Goal: Task Accomplishment & Management: Use online tool/utility

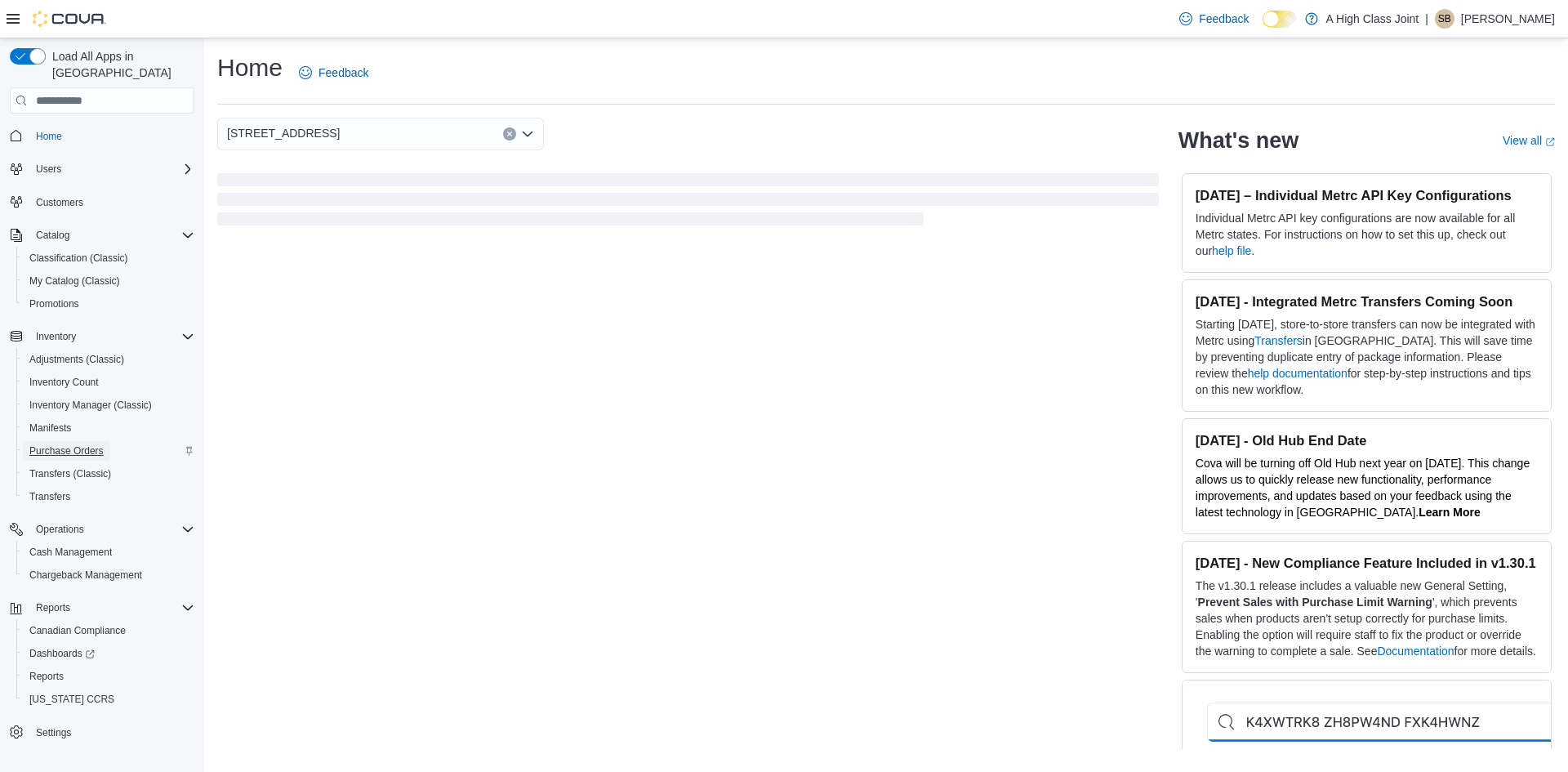
click at [67, 444] on span "Purchase Orders" at bounding box center [66, 451] width 74 height 13
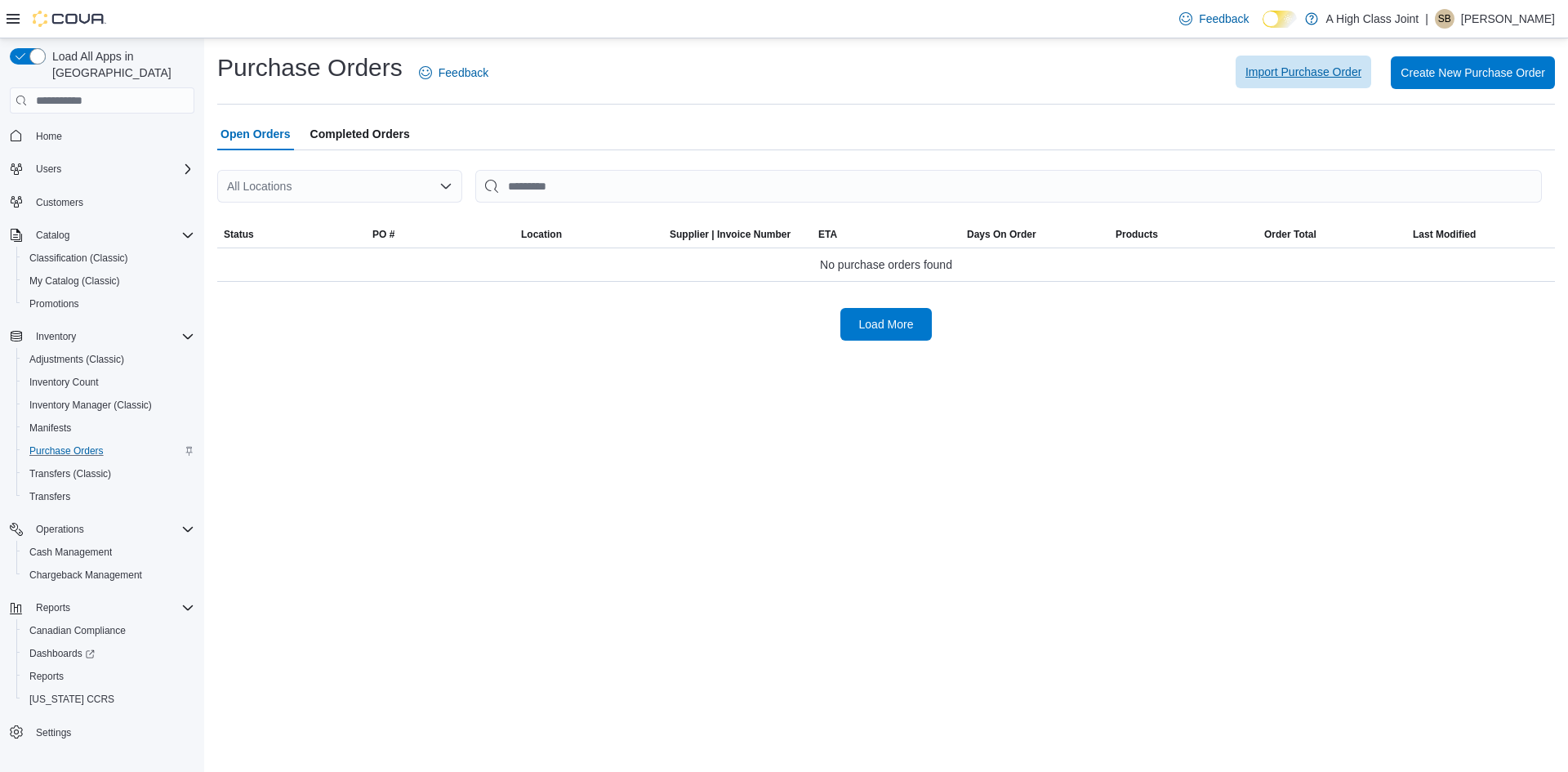
click at [1268, 76] on span "Import Purchase Order" at bounding box center [1304, 72] width 116 height 17
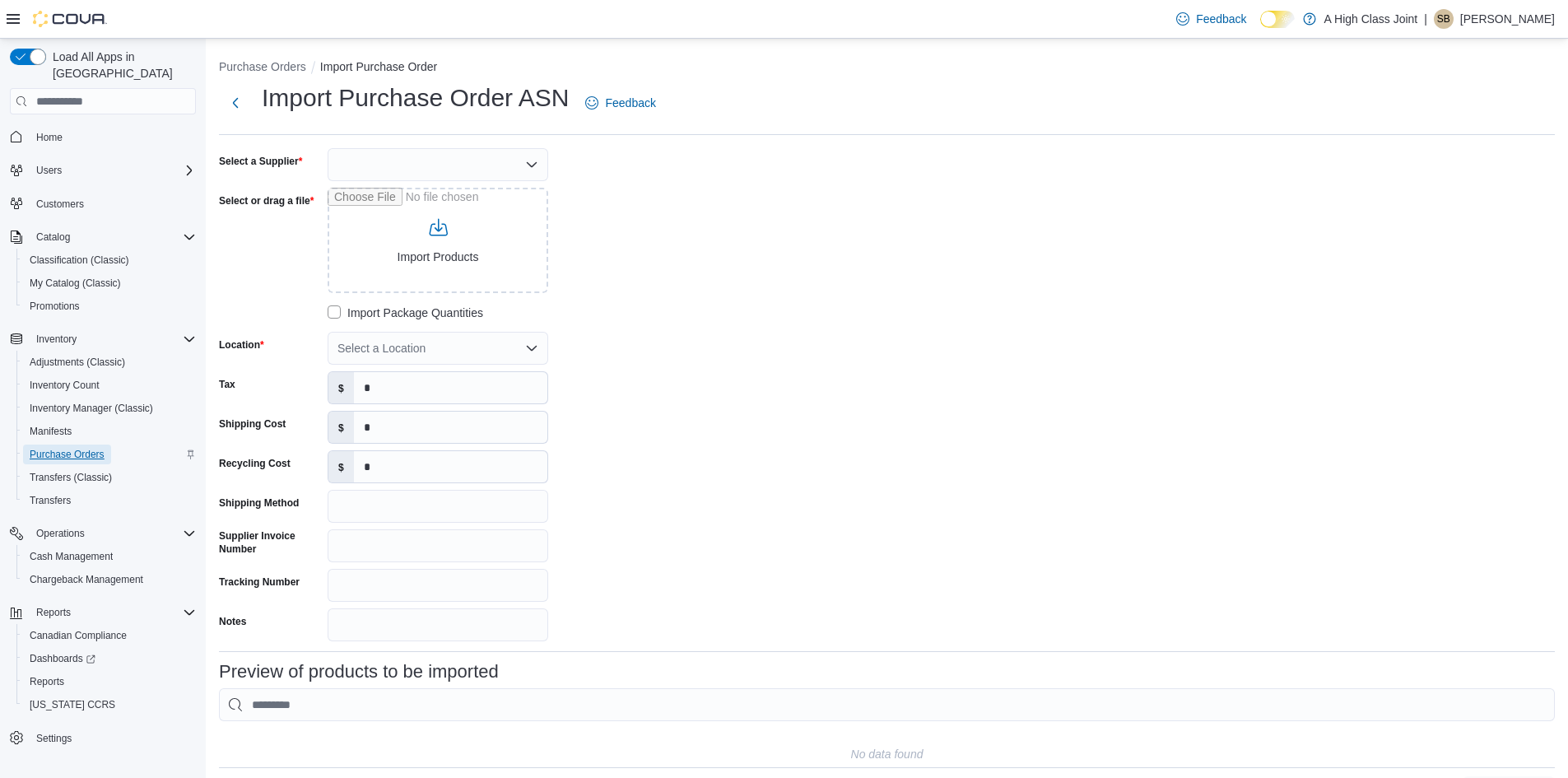
click at [66, 448] on span "Purchase Orders" at bounding box center [67, 454] width 75 height 13
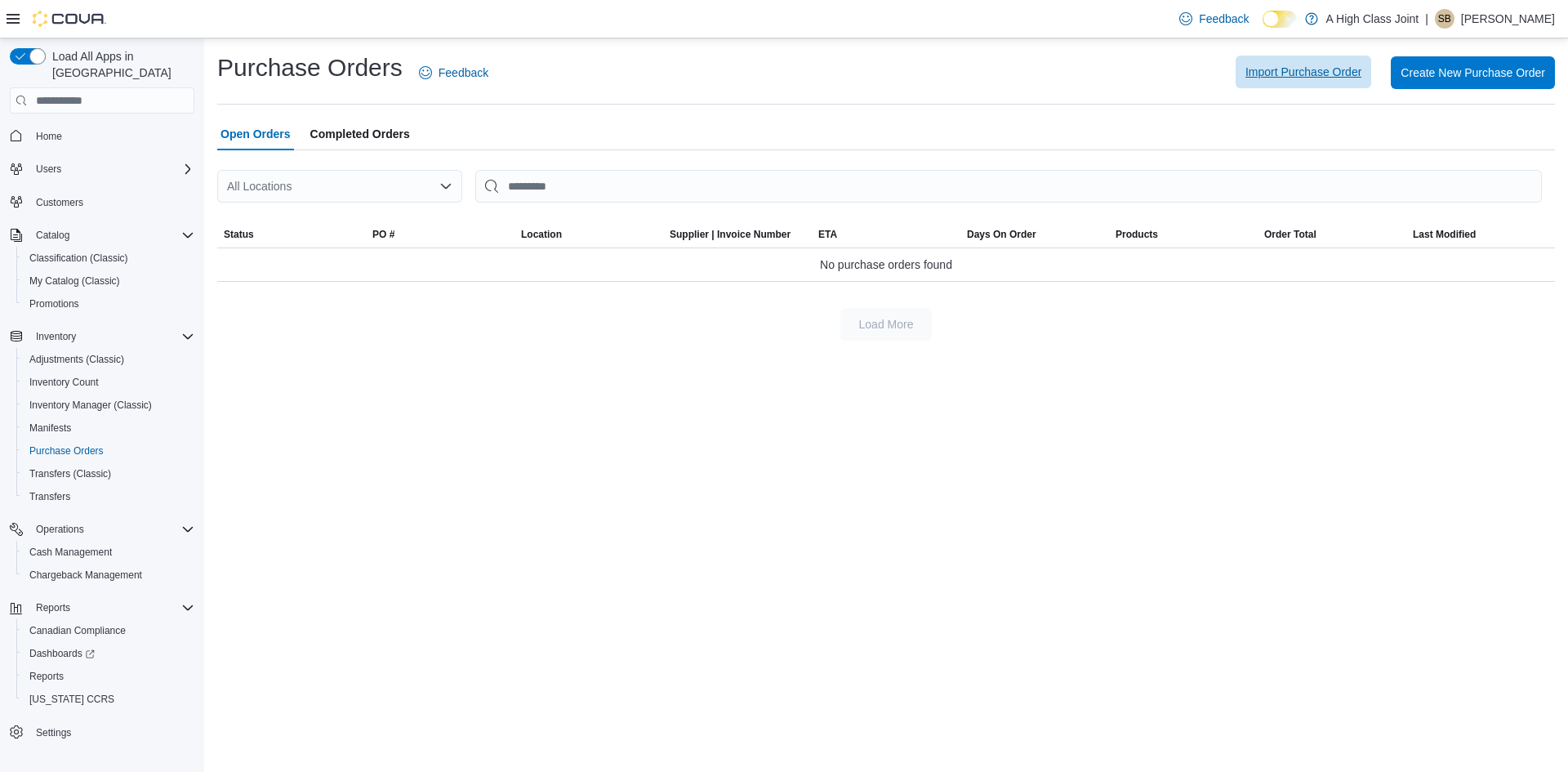
click at [1298, 65] on span "Import Purchase Order" at bounding box center [1304, 72] width 116 height 17
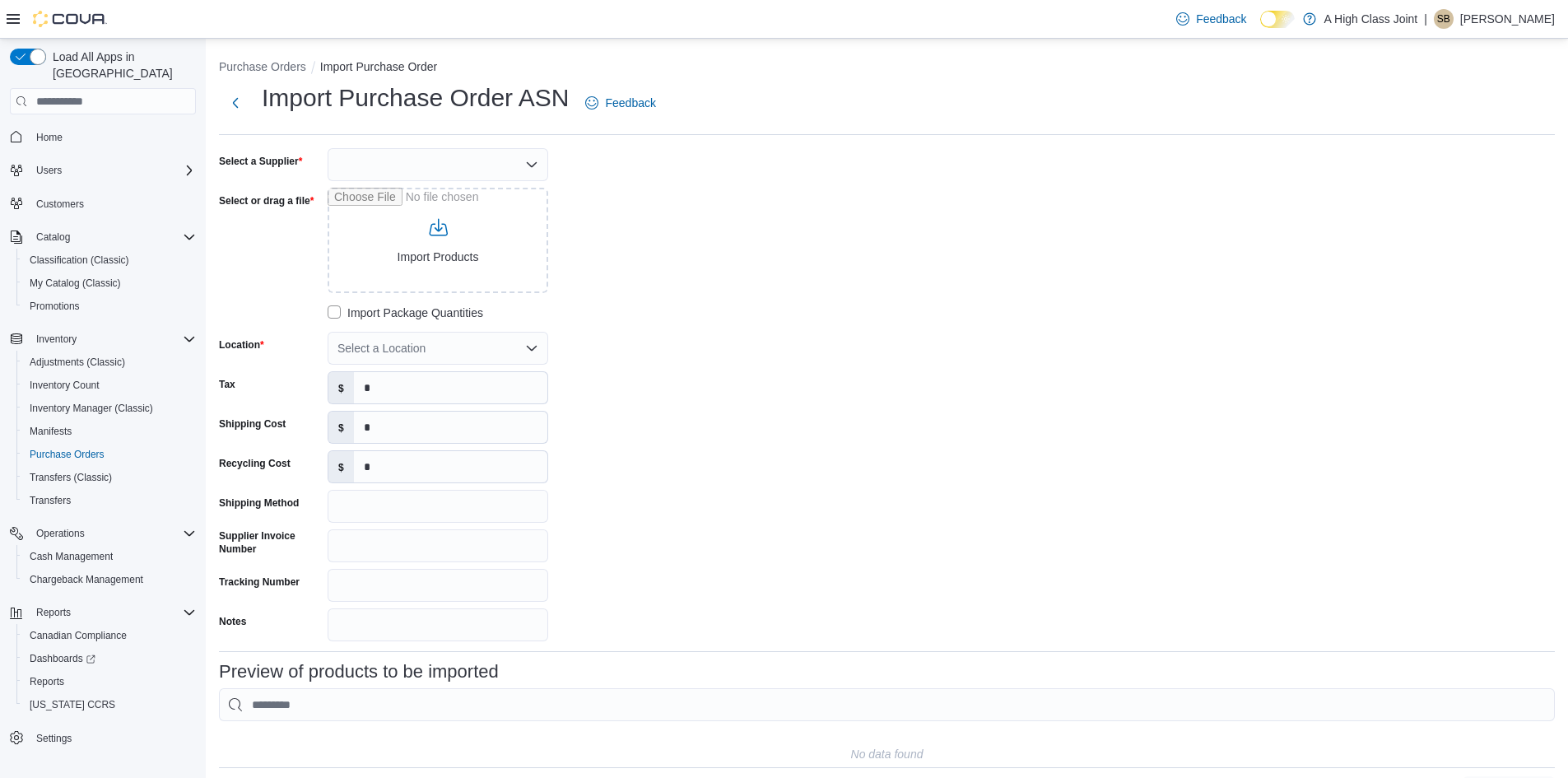
click at [378, 157] on div at bounding box center [438, 165] width 220 height 33
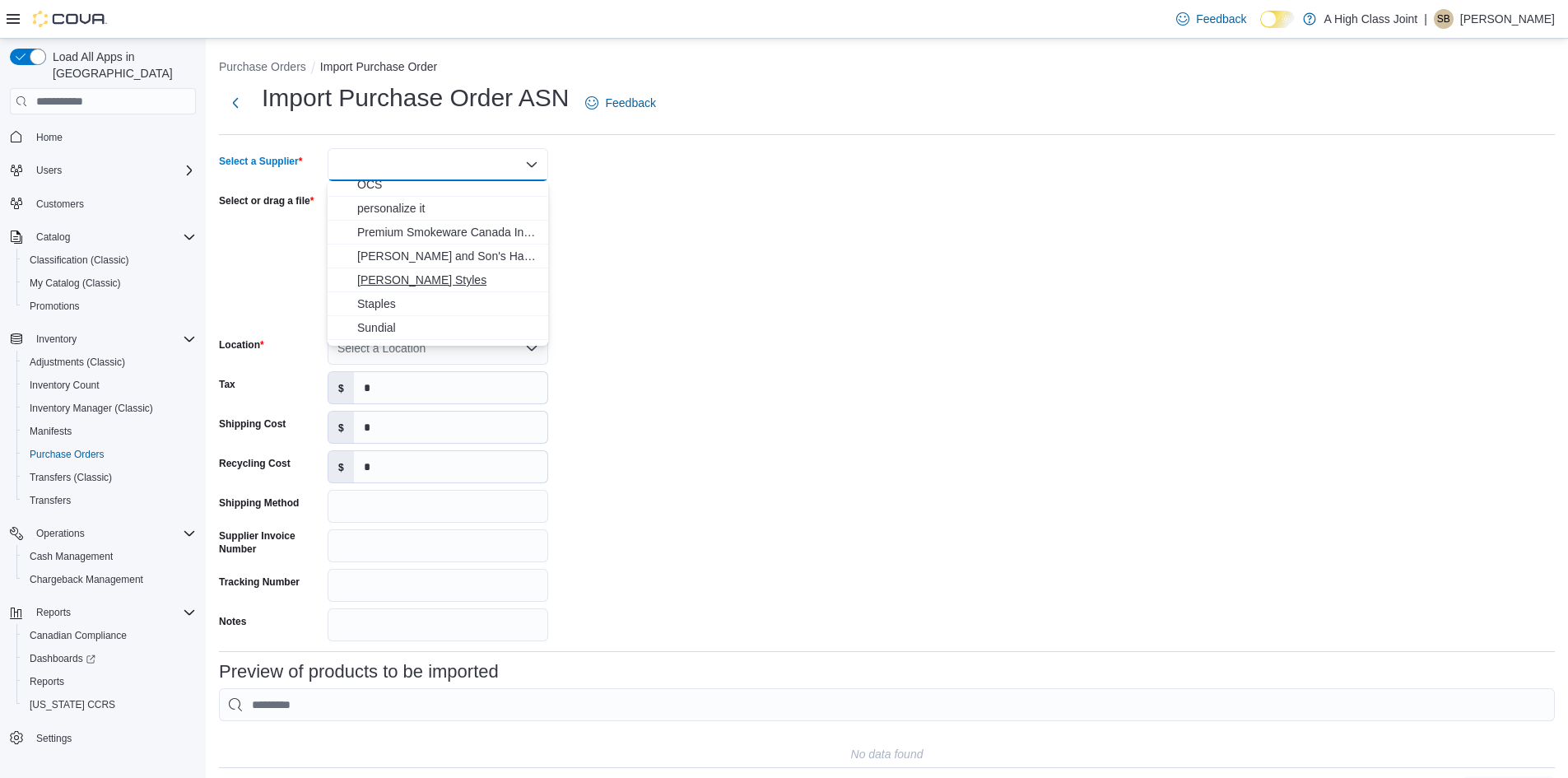
scroll to position [165, 0]
click at [384, 267] on span "OCS" at bounding box center [448, 266] width 181 height 17
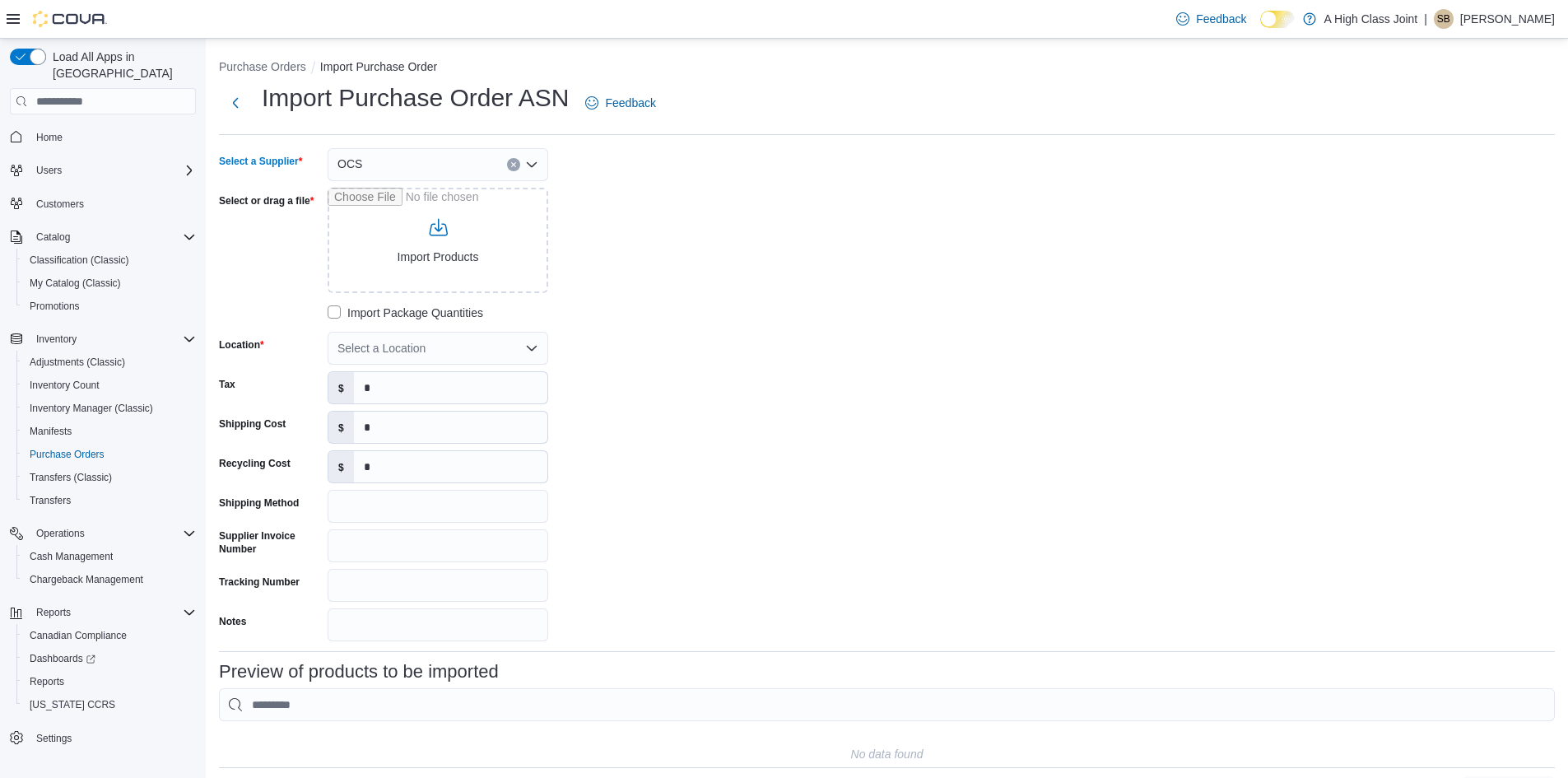
scroll to position [56, 0]
